Goal: Information Seeking & Learning: Learn about a topic

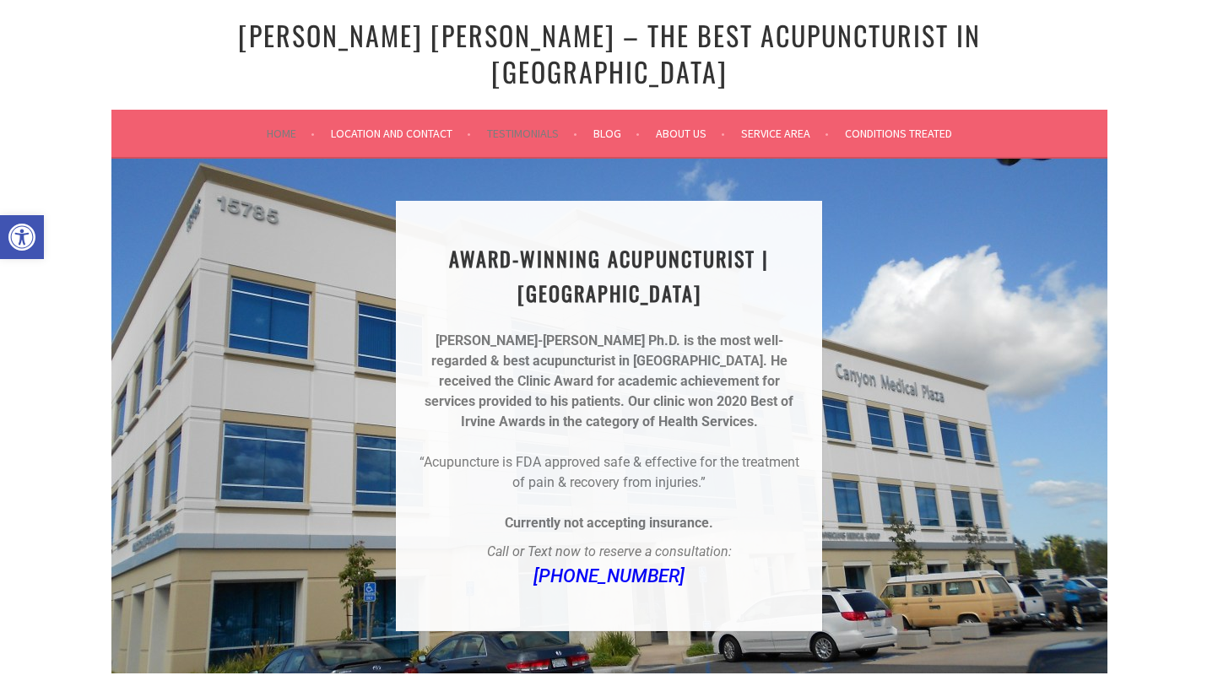
click at [510, 123] on link "Testimonials" at bounding box center [532, 133] width 90 height 20
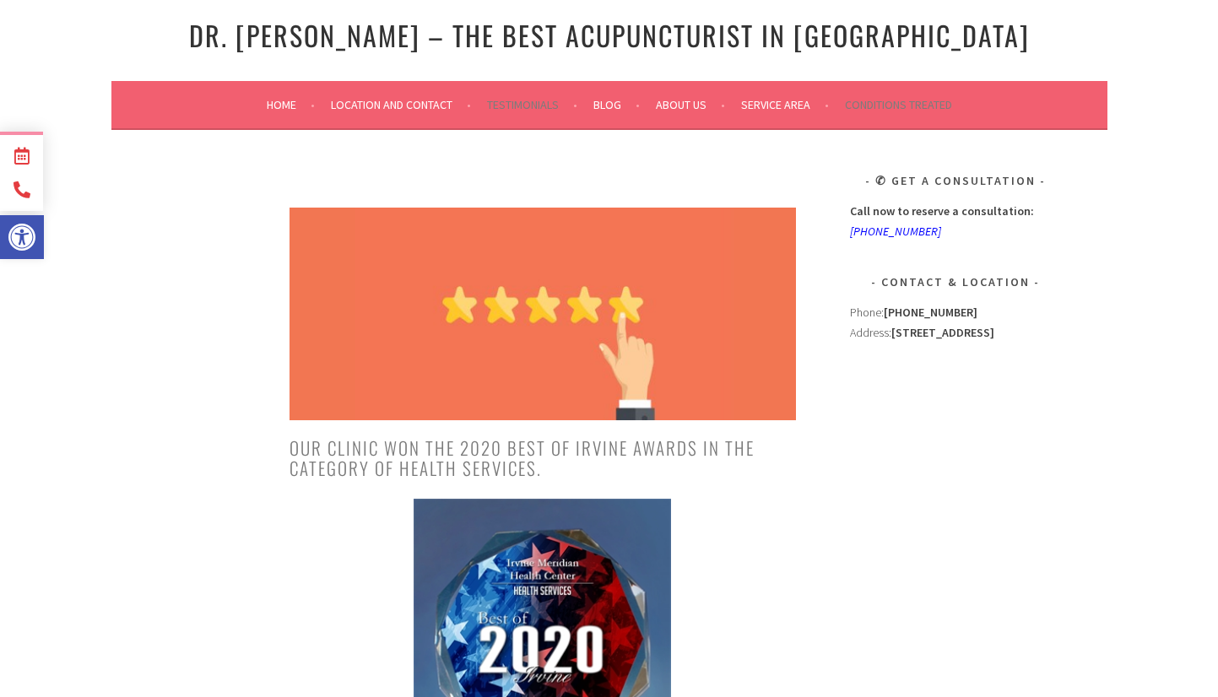
click at [905, 105] on link "Conditions Treated" at bounding box center [898, 104] width 107 height 20
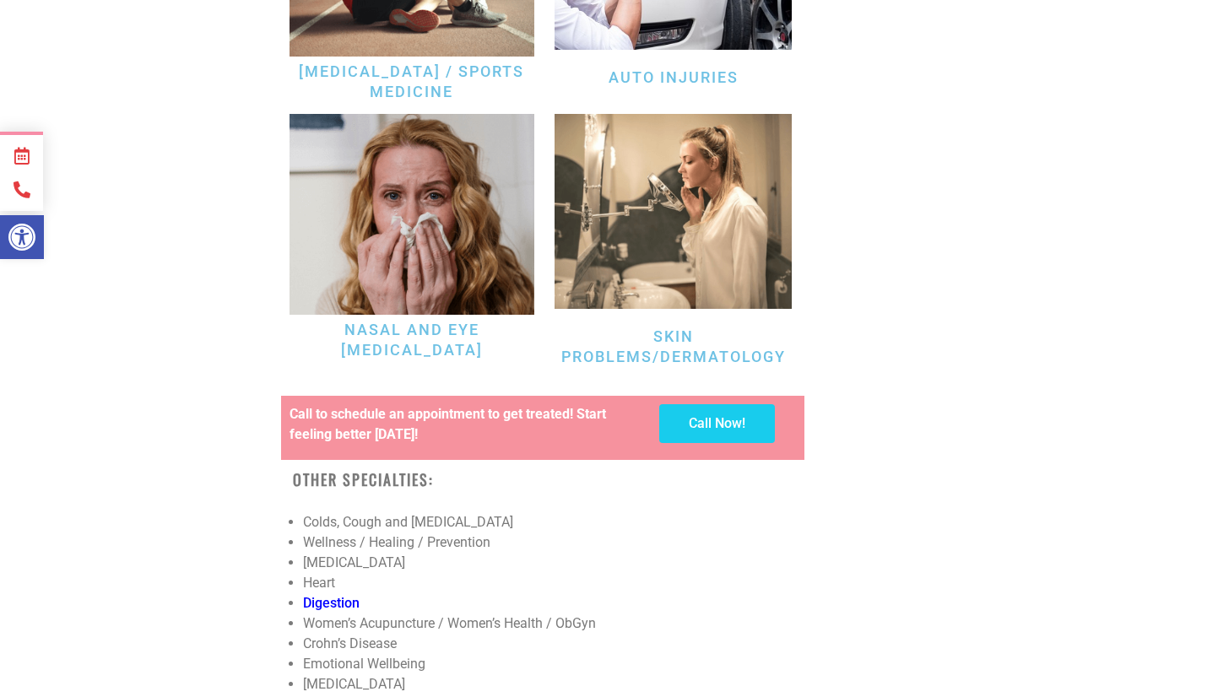
scroll to position [5389, 0]
